Goal: Book appointment/travel/reservation

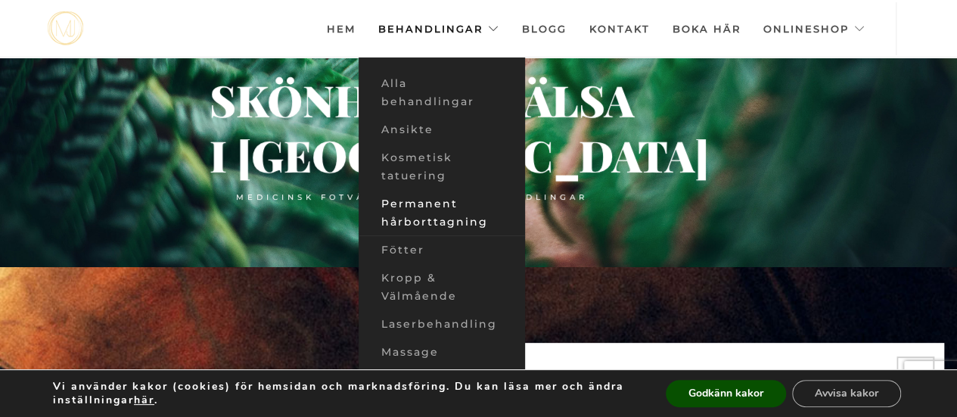
scroll to position [149, 0]
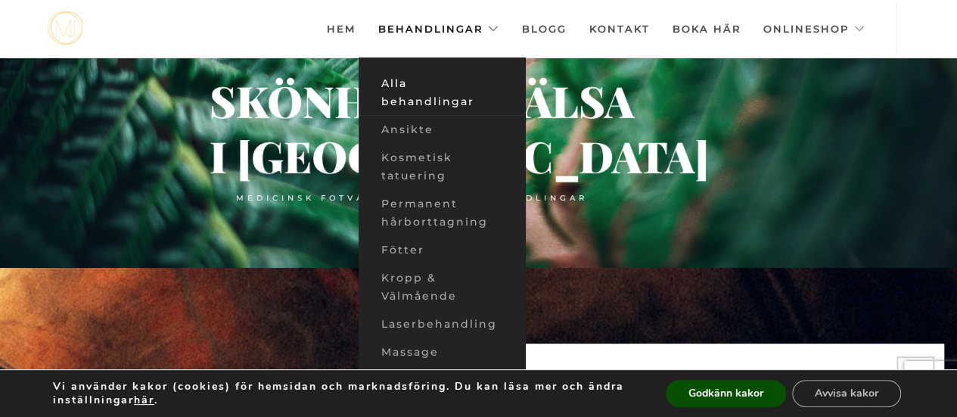
click at [428, 99] on link "Alla behandlingar" at bounding box center [442, 93] width 167 height 46
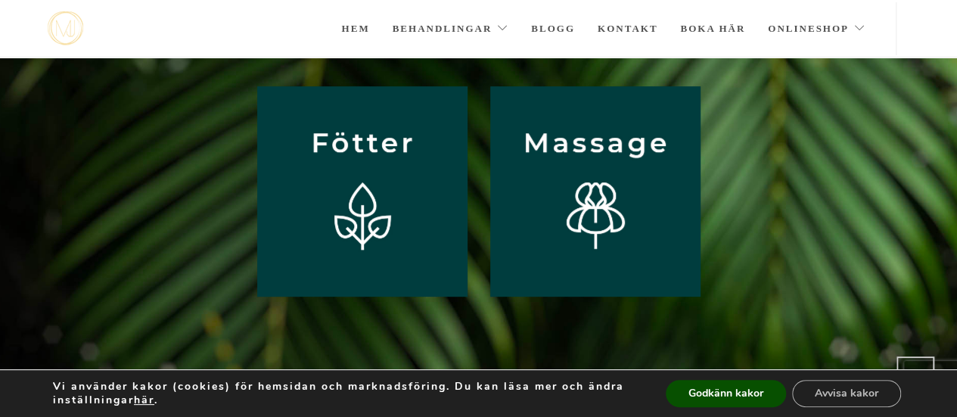
scroll to position [366, 0]
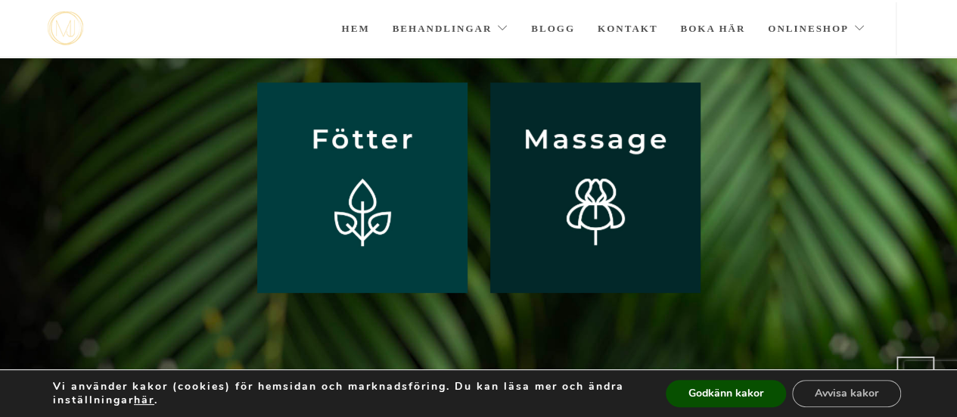
click at [609, 141] on img at bounding box center [595, 187] width 210 height 210
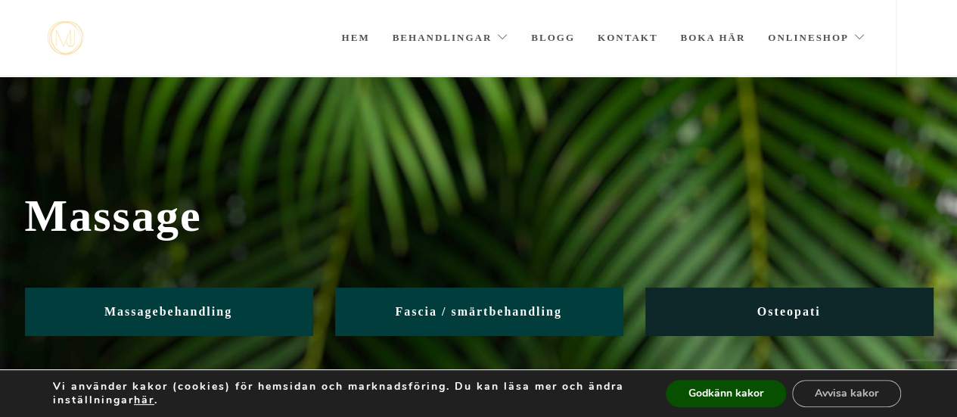
click at [811, 307] on span "Osteopati" at bounding box center [790, 311] width 64 height 13
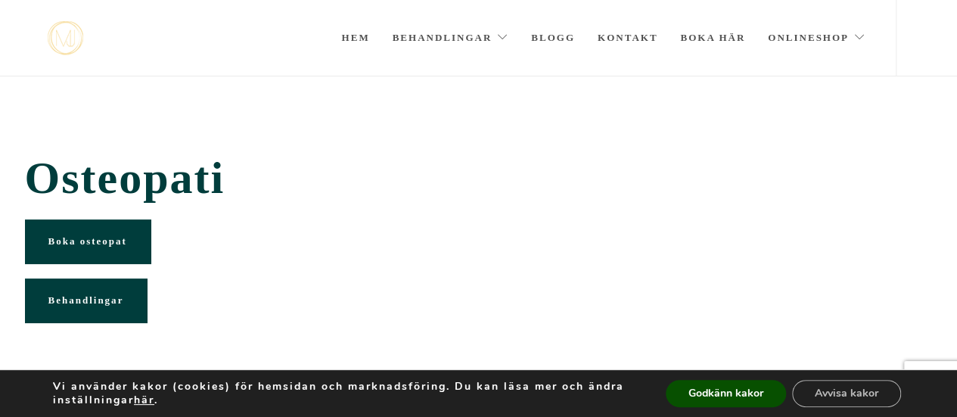
click at [83, 235] on link "Boka osteopat" at bounding box center [88, 241] width 126 height 44
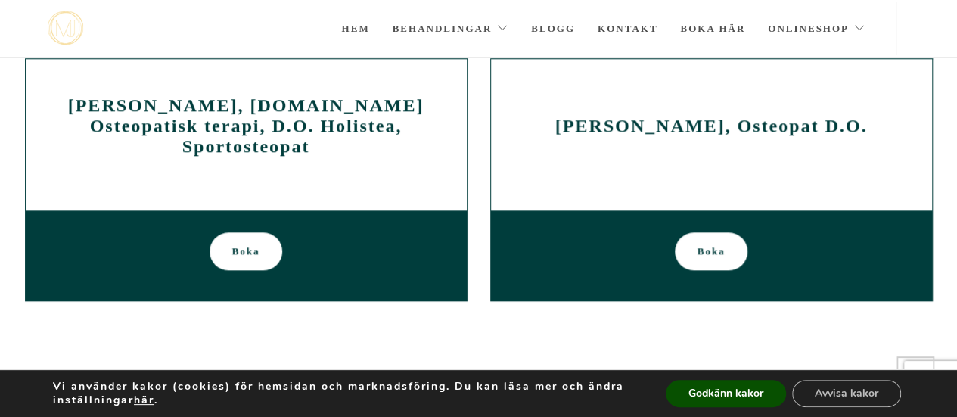
scroll to position [675, 0]
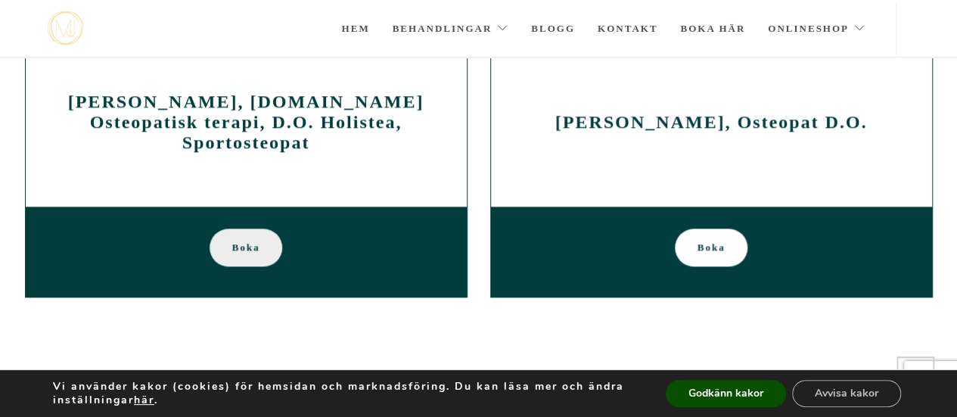
click at [270, 254] on link "Boka" at bounding box center [246, 248] width 73 height 38
